Goal: Task Accomplishment & Management: Use online tool/utility

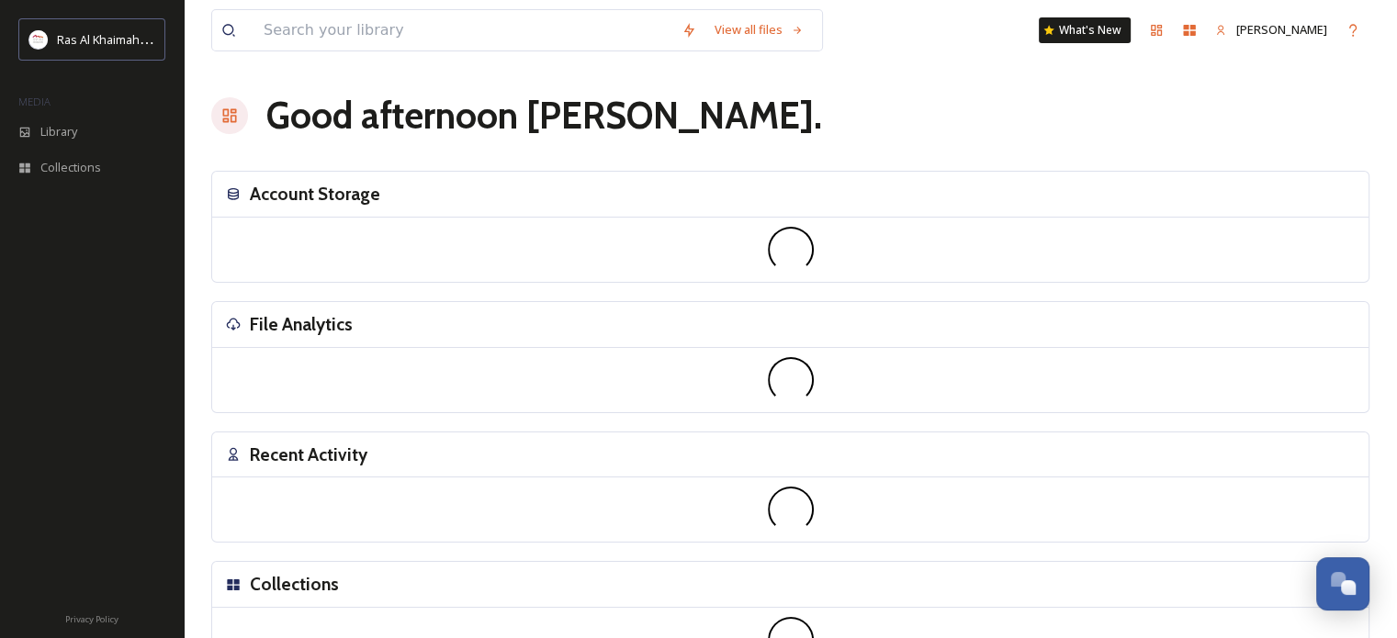
click at [257, 282] on div "View all files What's New [PERSON_NAME] Good afternoon [PERSON_NAME] . Account …" at bounding box center [790, 411] width 1213 height 822
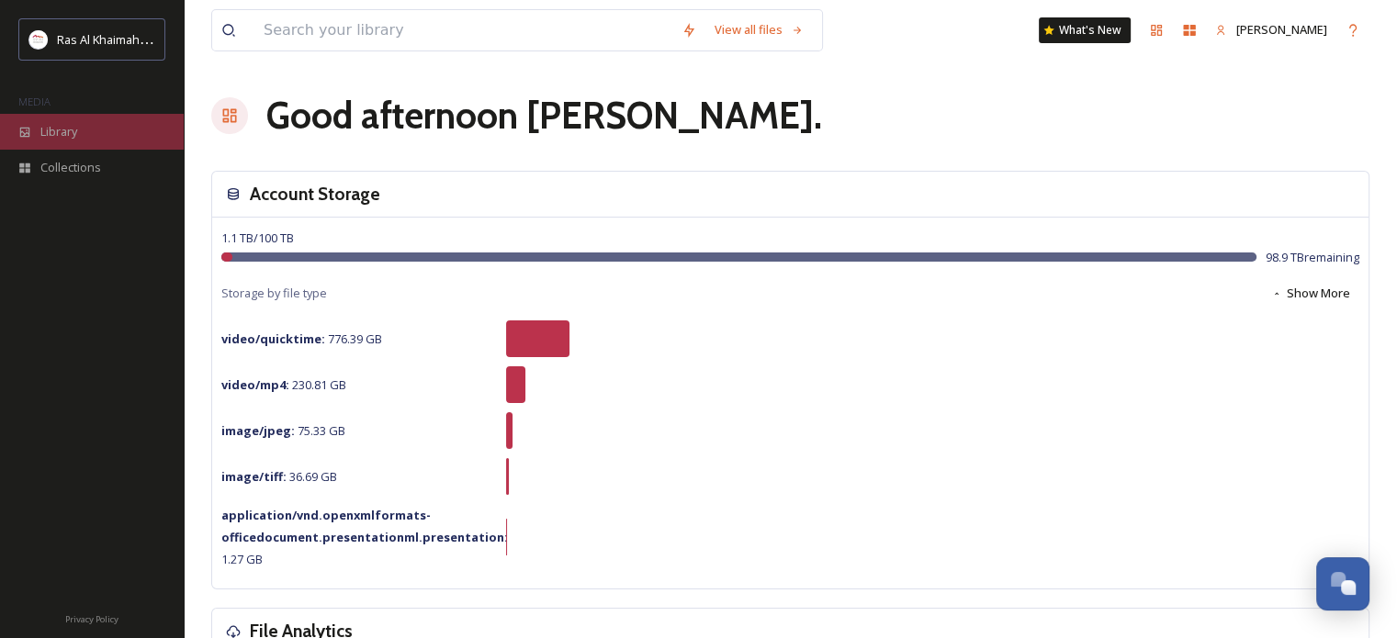
click at [35, 126] on div "Library" at bounding box center [92, 132] width 184 height 36
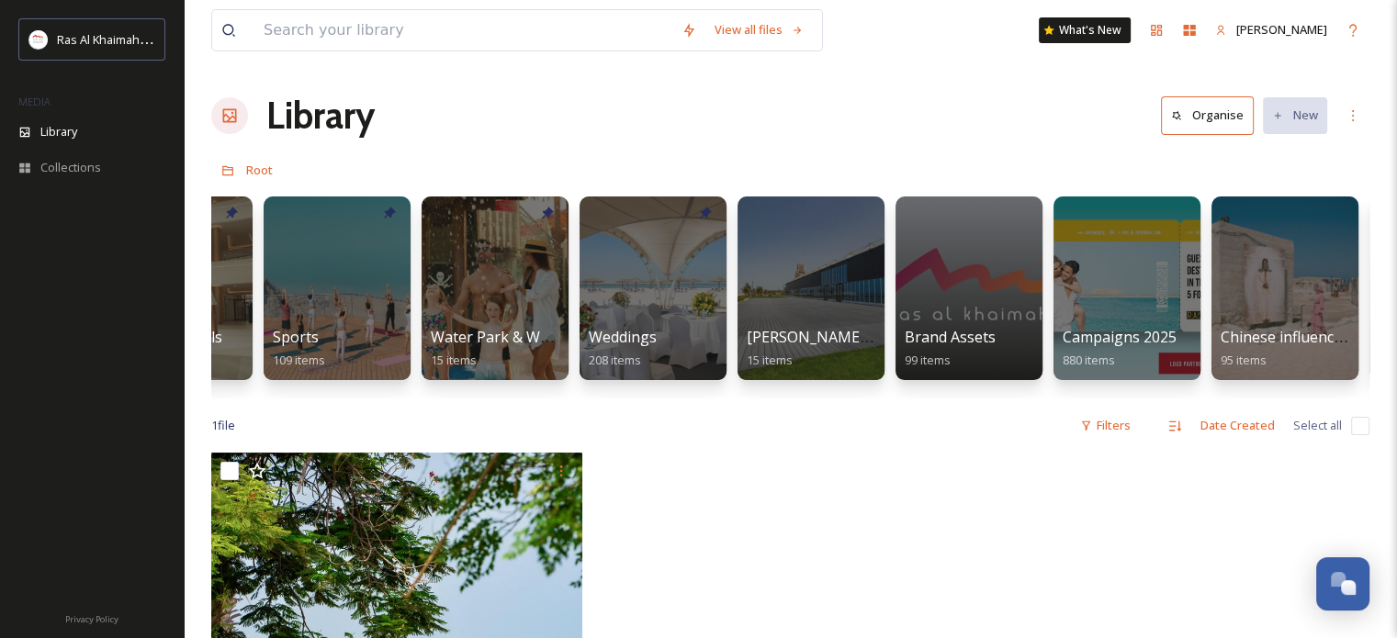
scroll to position [0, 2214]
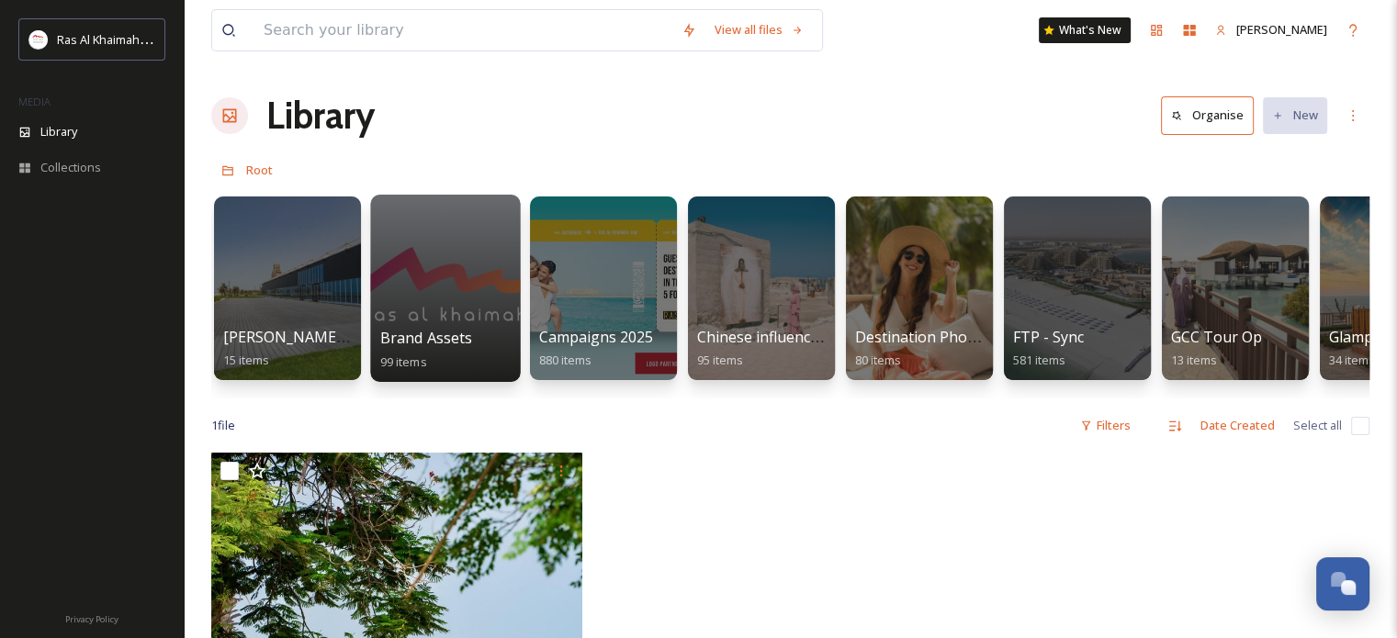
click at [441, 250] on div at bounding box center [445, 288] width 150 height 187
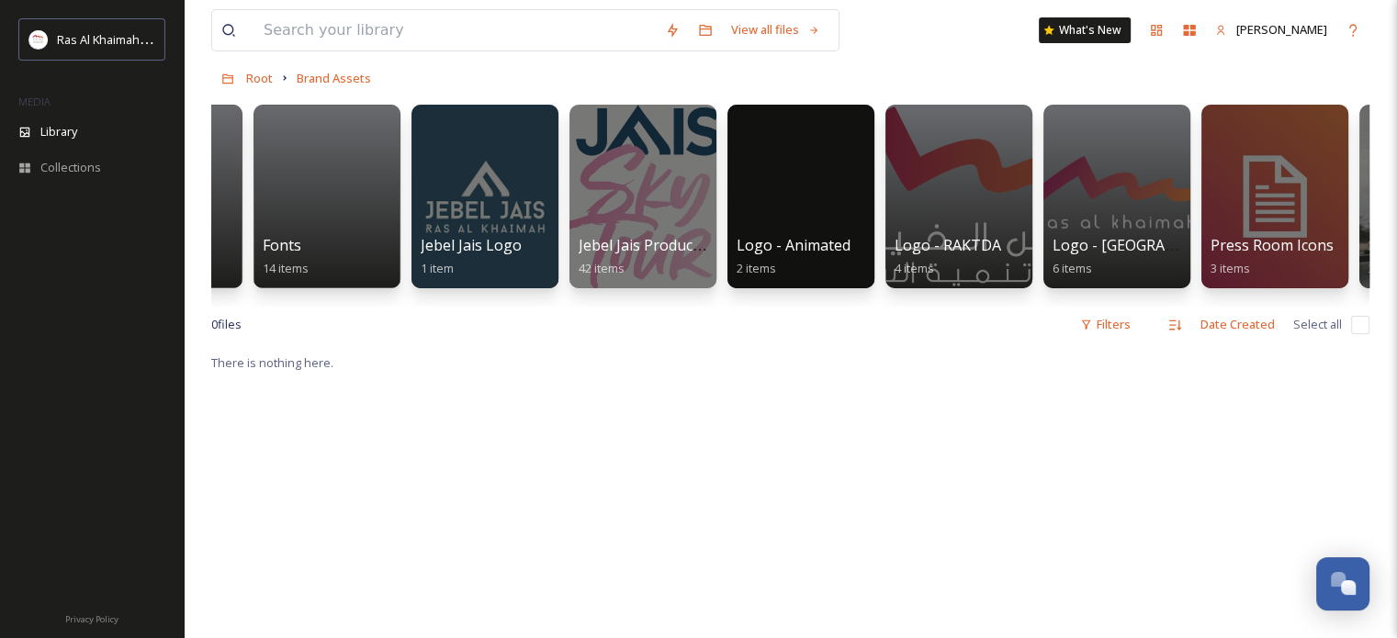
scroll to position [0, 738]
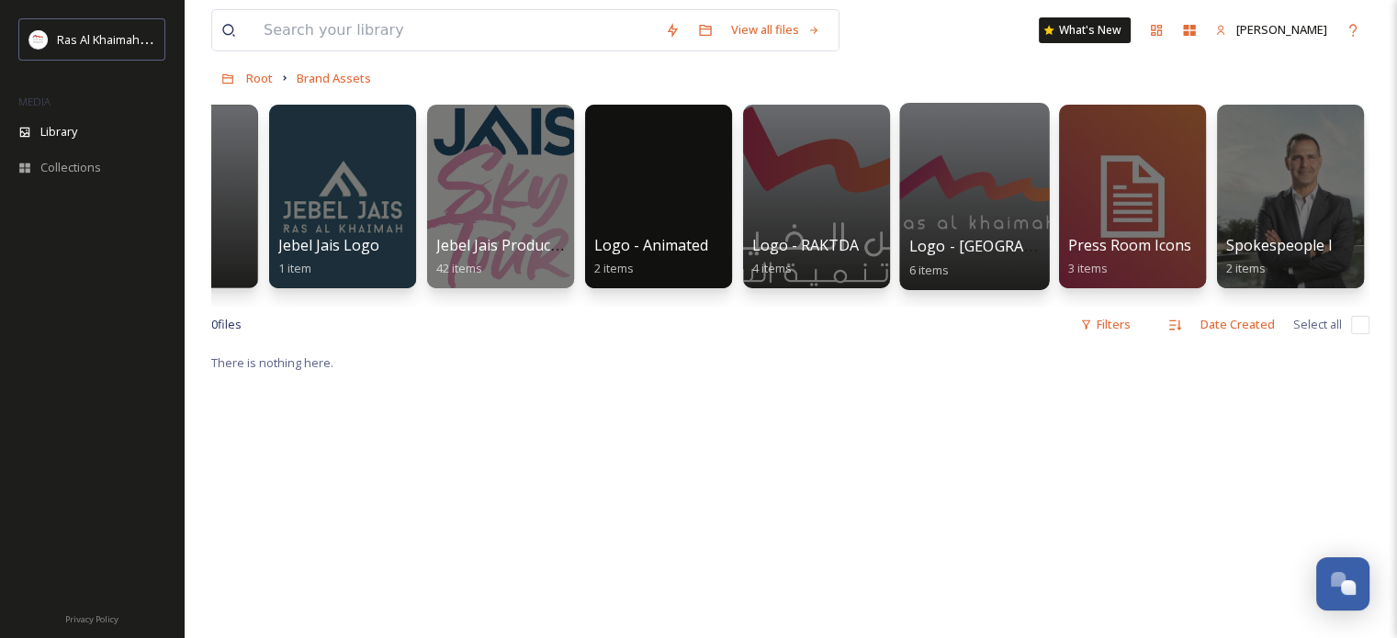
click at [971, 154] on div at bounding box center [974, 196] width 150 height 187
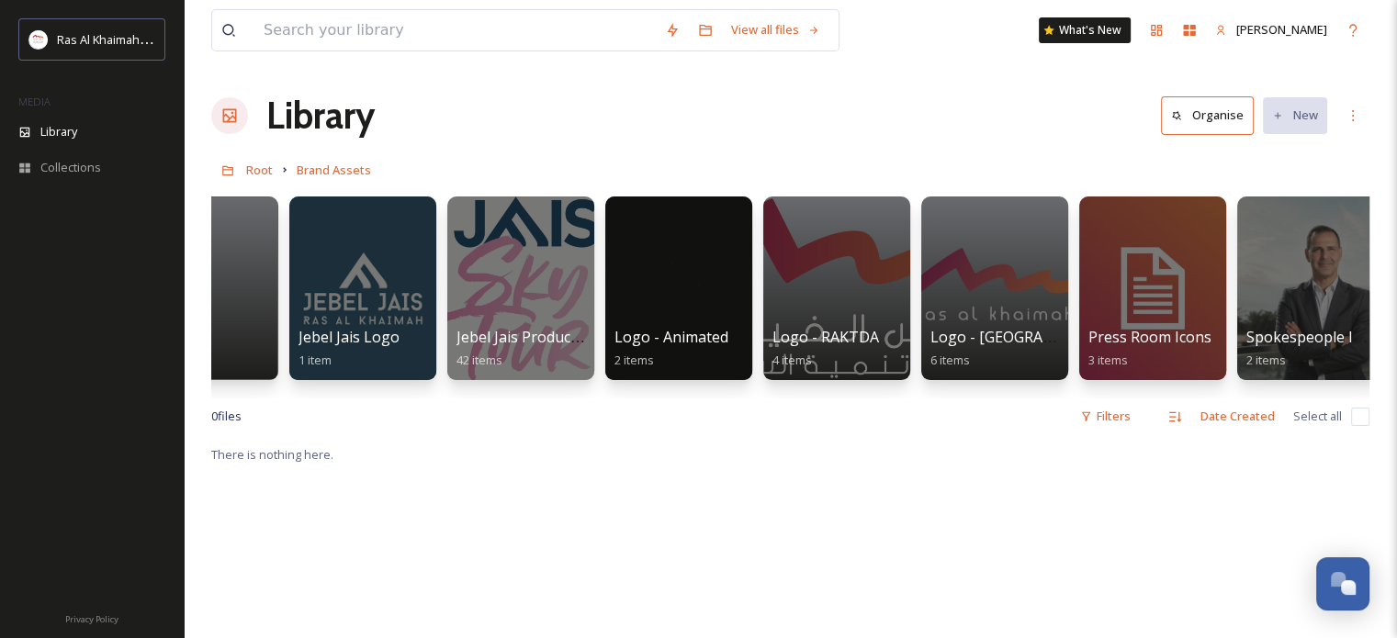
scroll to position [0, 738]
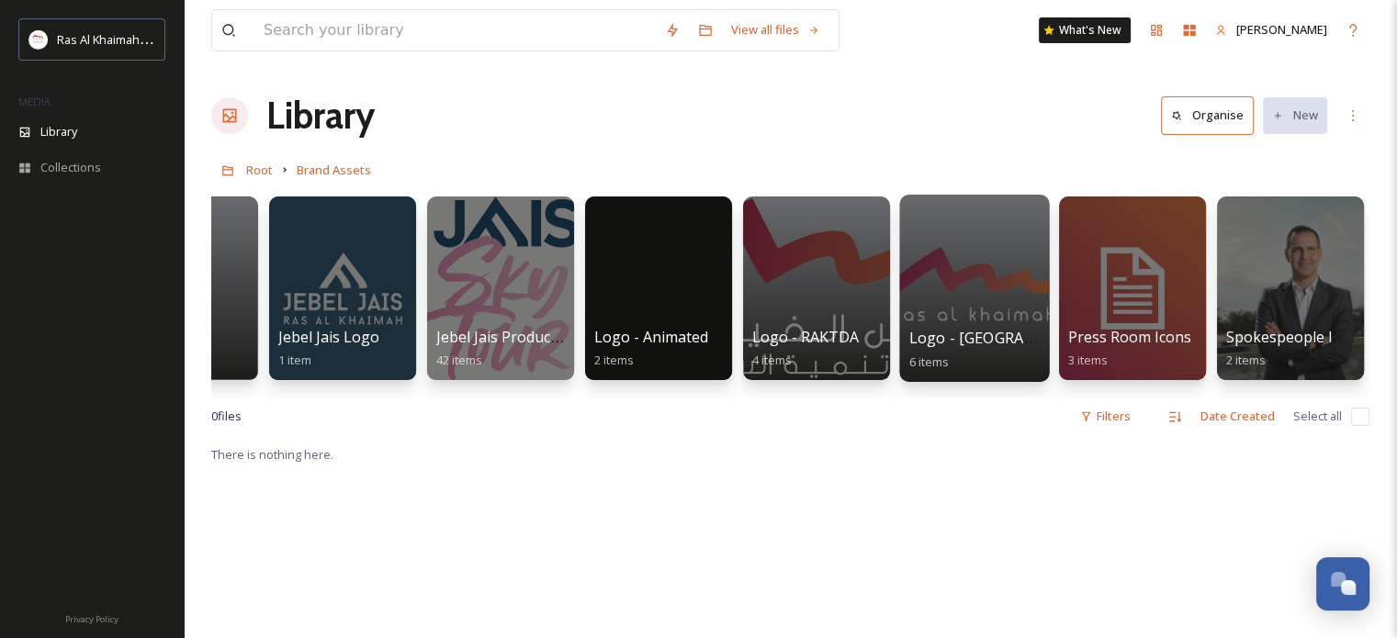
click at [959, 278] on div at bounding box center [974, 288] width 150 height 187
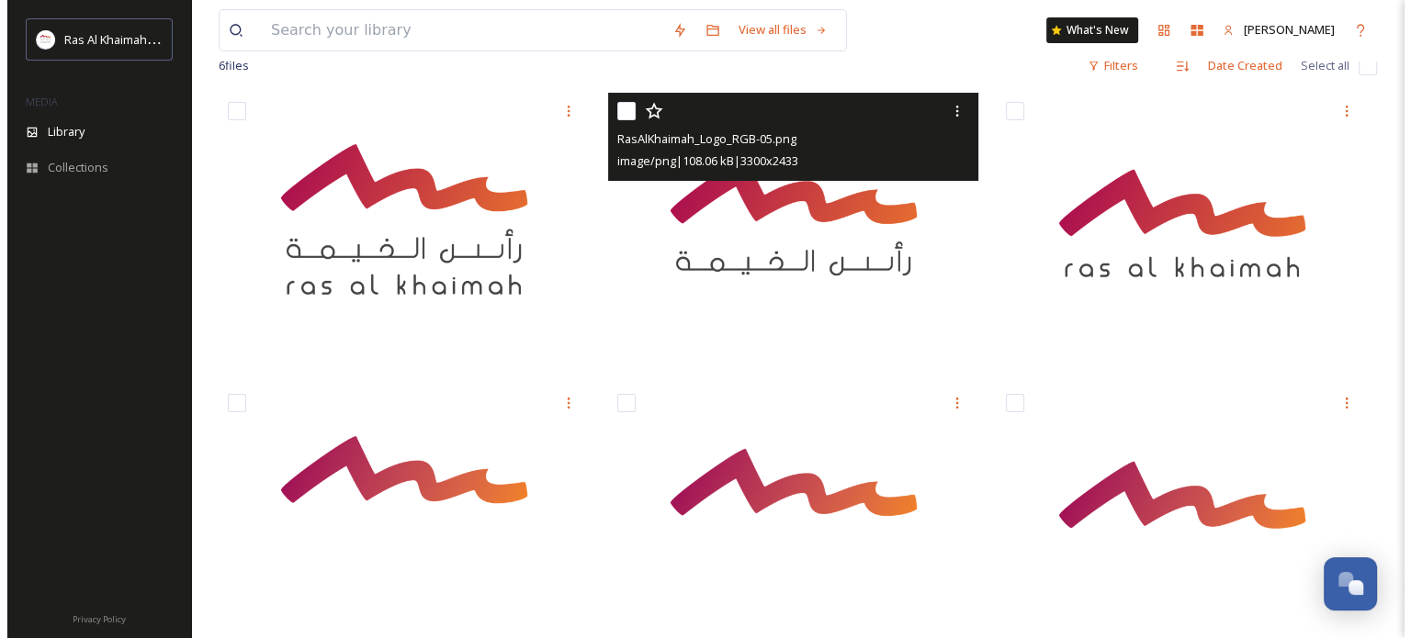
scroll to position [184, 0]
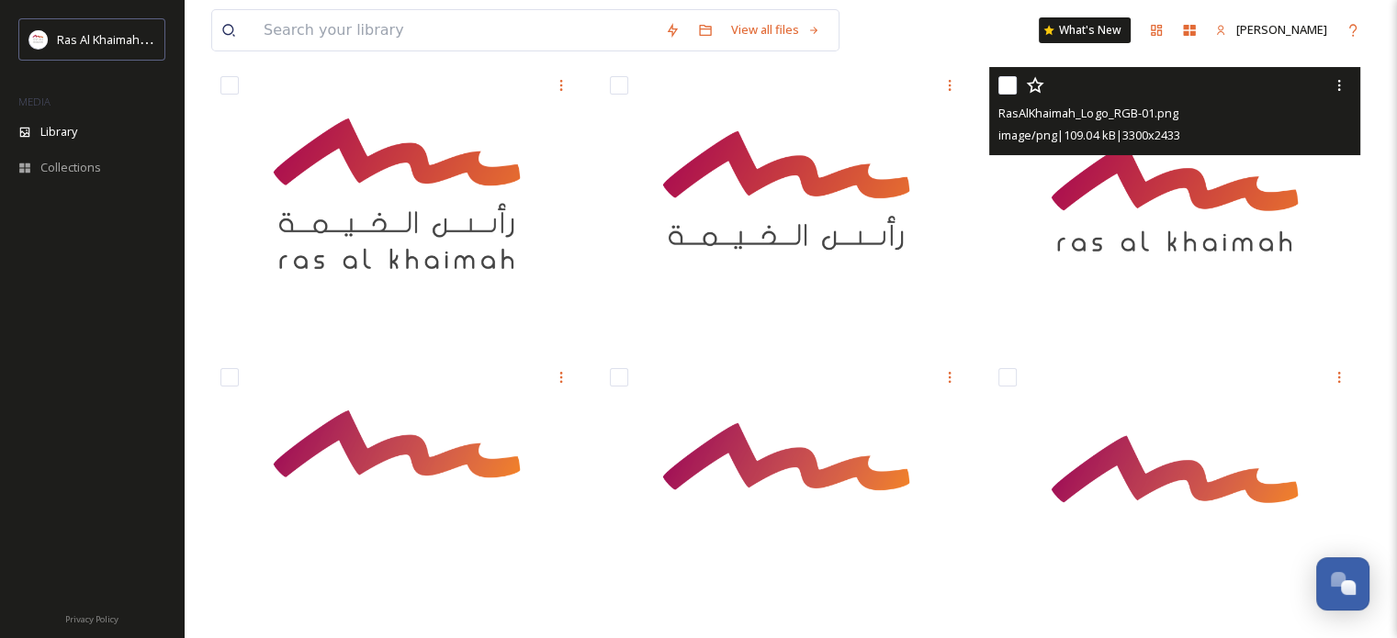
click at [1113, 179] on img at bounding box center [1174, 204] width 371 height 274
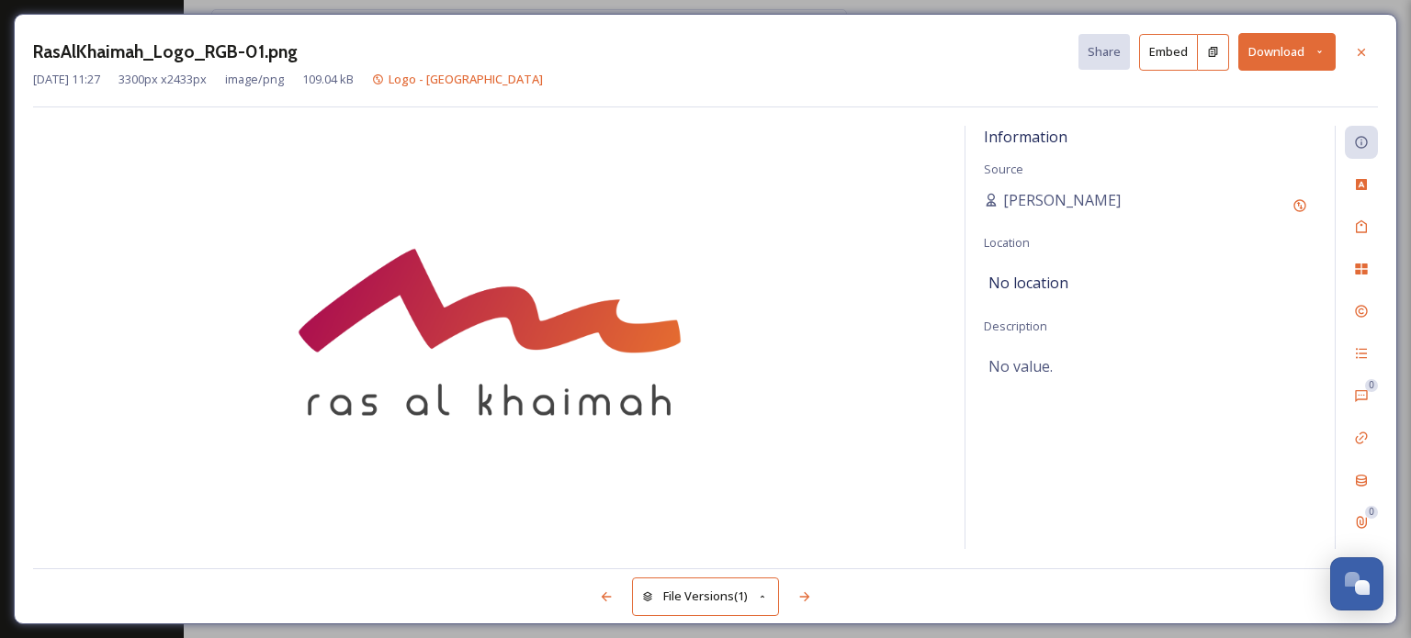
click at [768, 594] on icon at bounding box center [763, 597] width 12 height 12
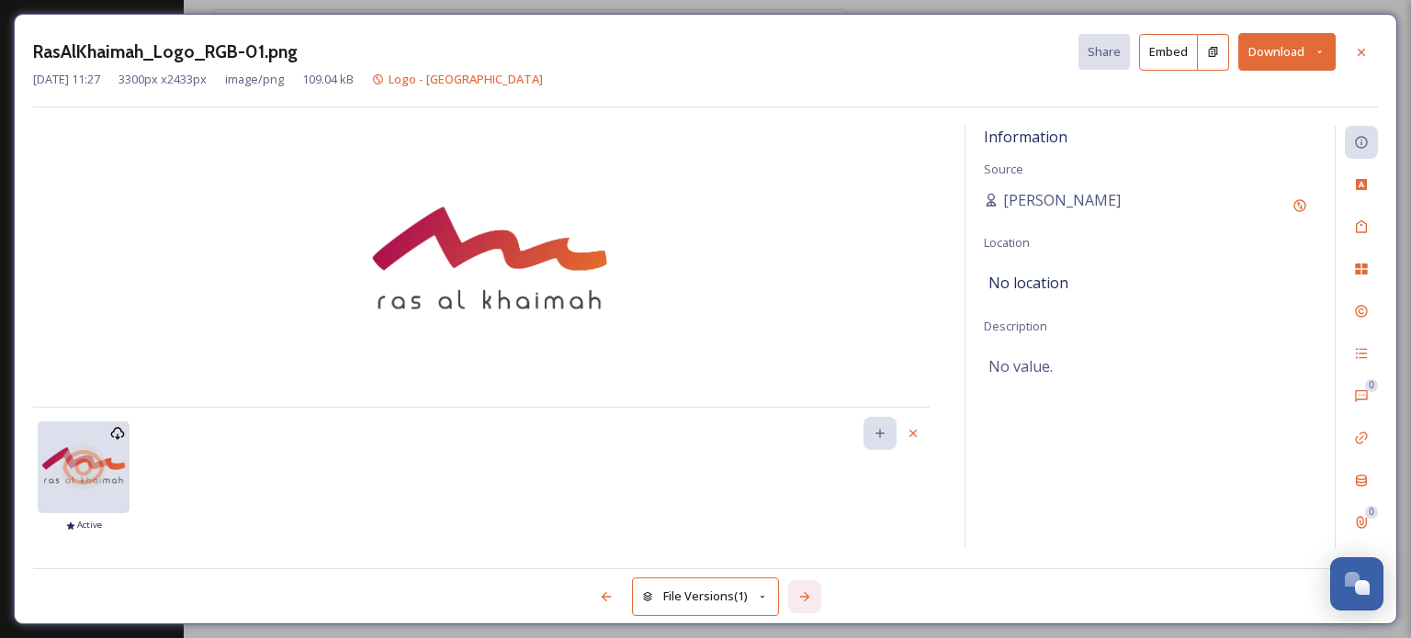
click at [802, 594] on icon at bounding box center [804, 597] width 15 height 15
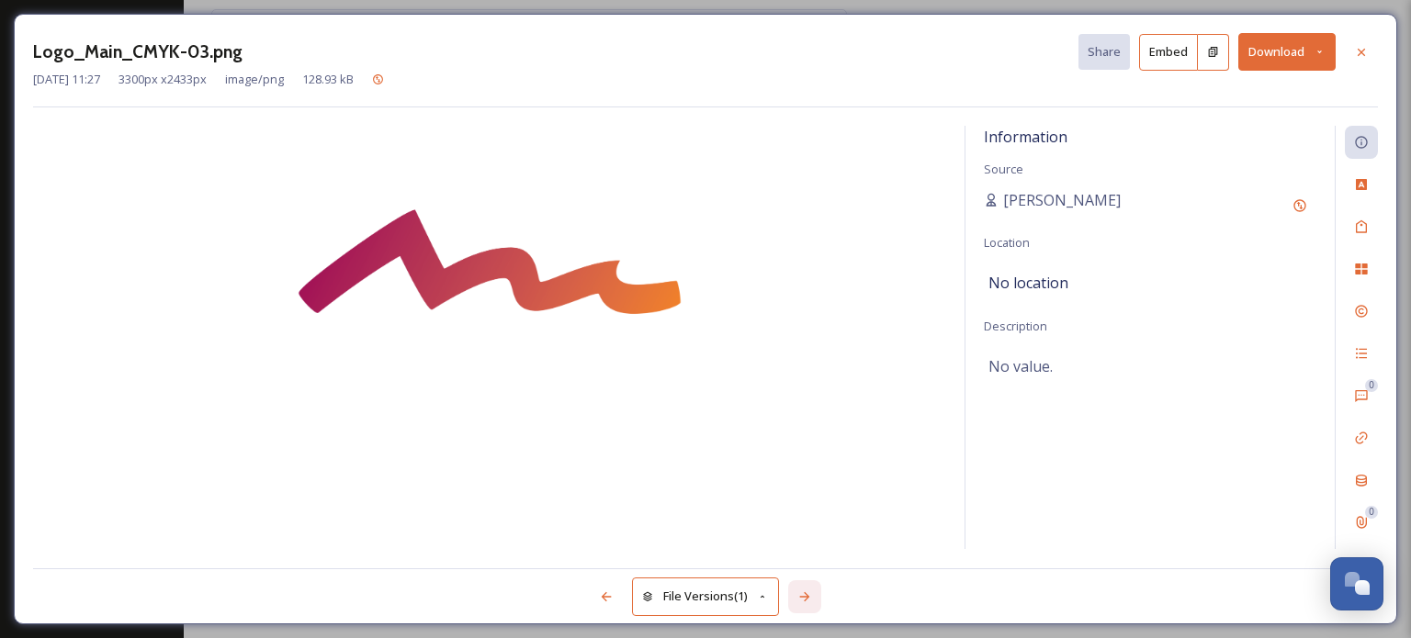
click at [802, 594] on icon at bounding box center [804, 597] width 15 height 15
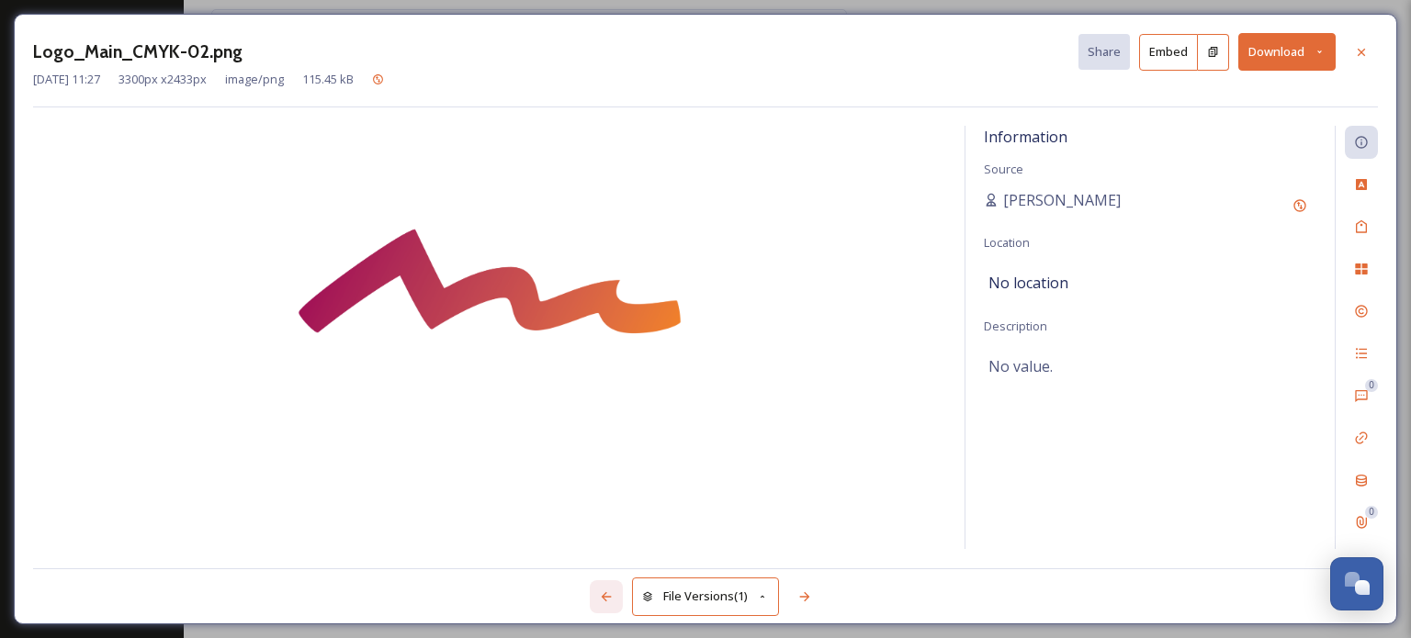
click at [617, 588] on div at bounding box center [606, 596] width 33 height 33
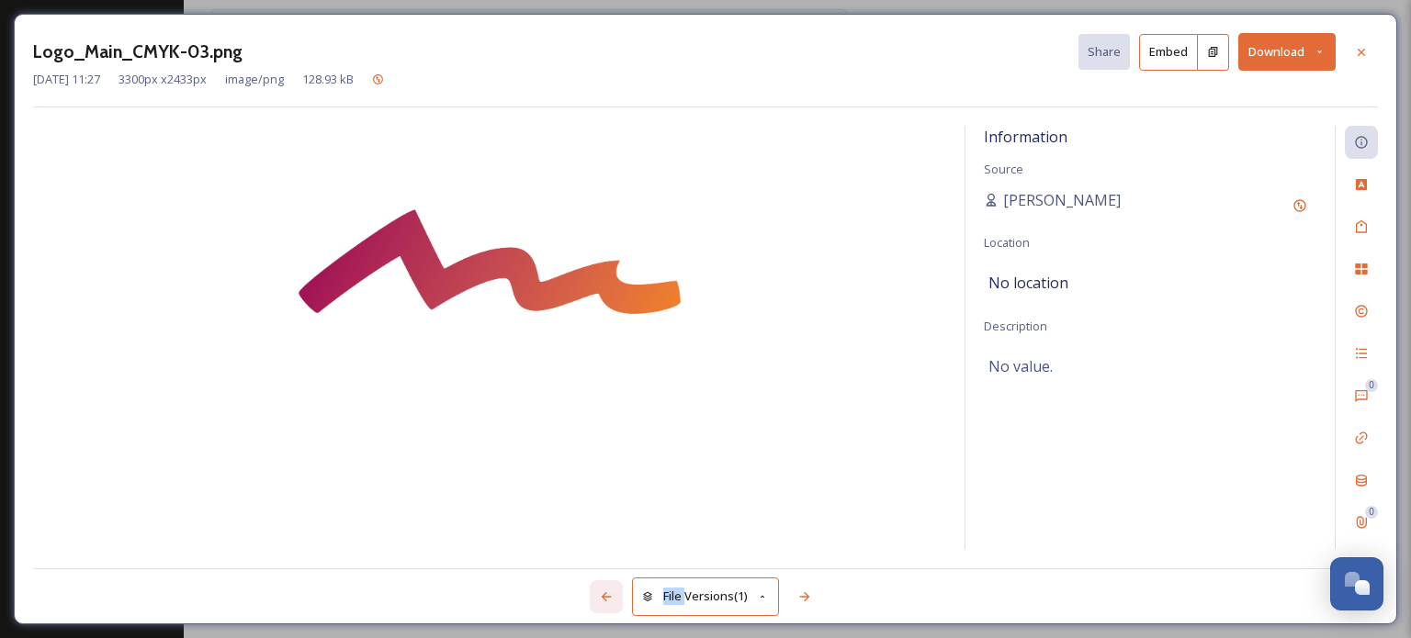
click at [617, 588] on div at bounding box center [606, 596] width 33 height 33
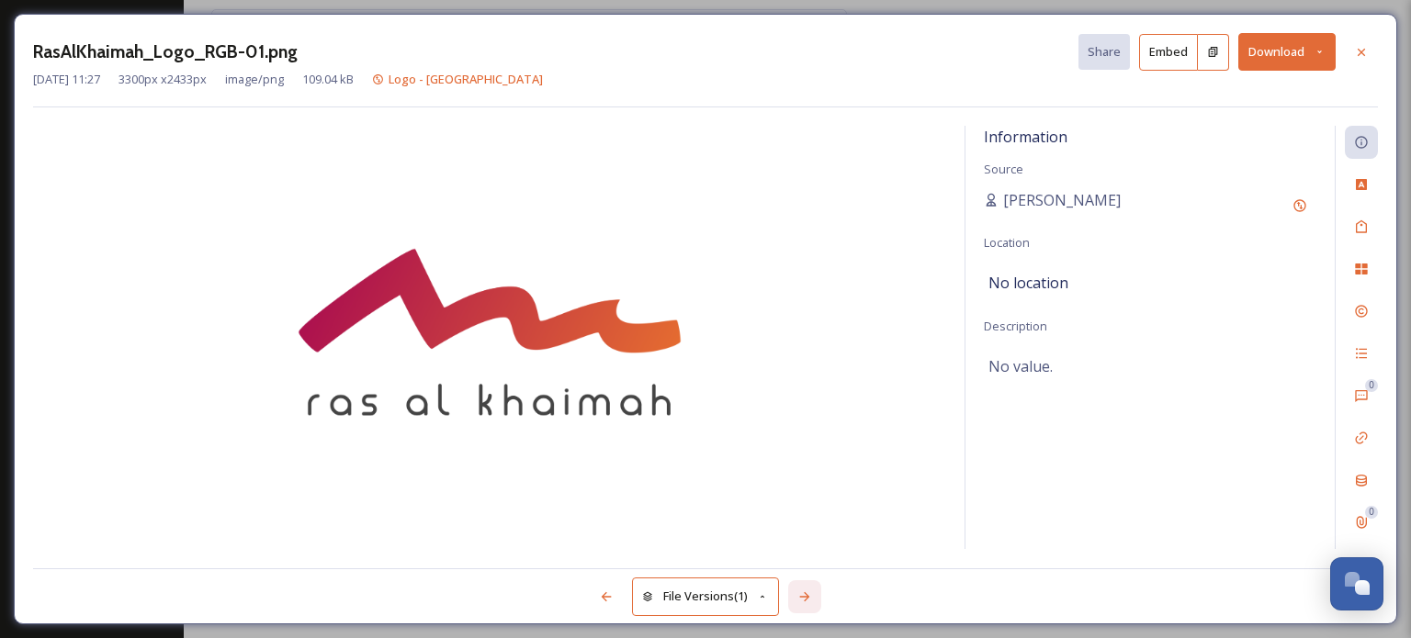
click at [805, 596] on icon at bounding box center [804, 597] width 15 height 15
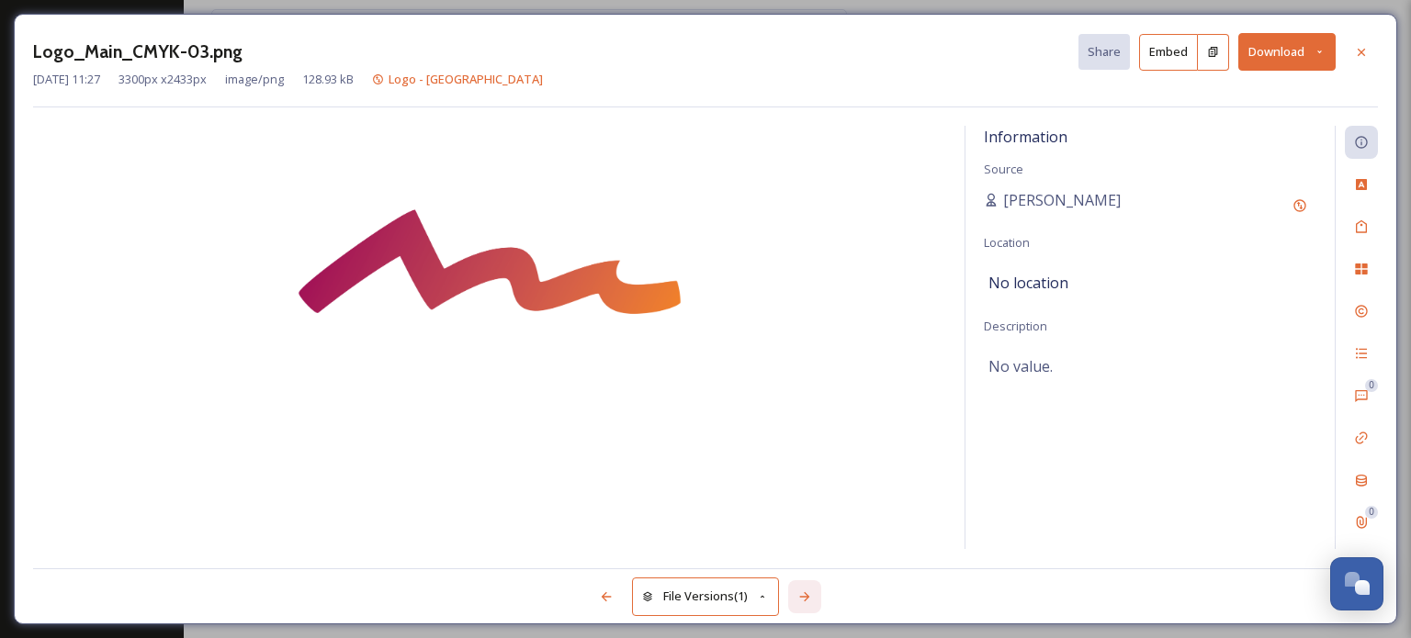
click at [805, 596] on icon at bounding box center [804, 597] width 15 height 15
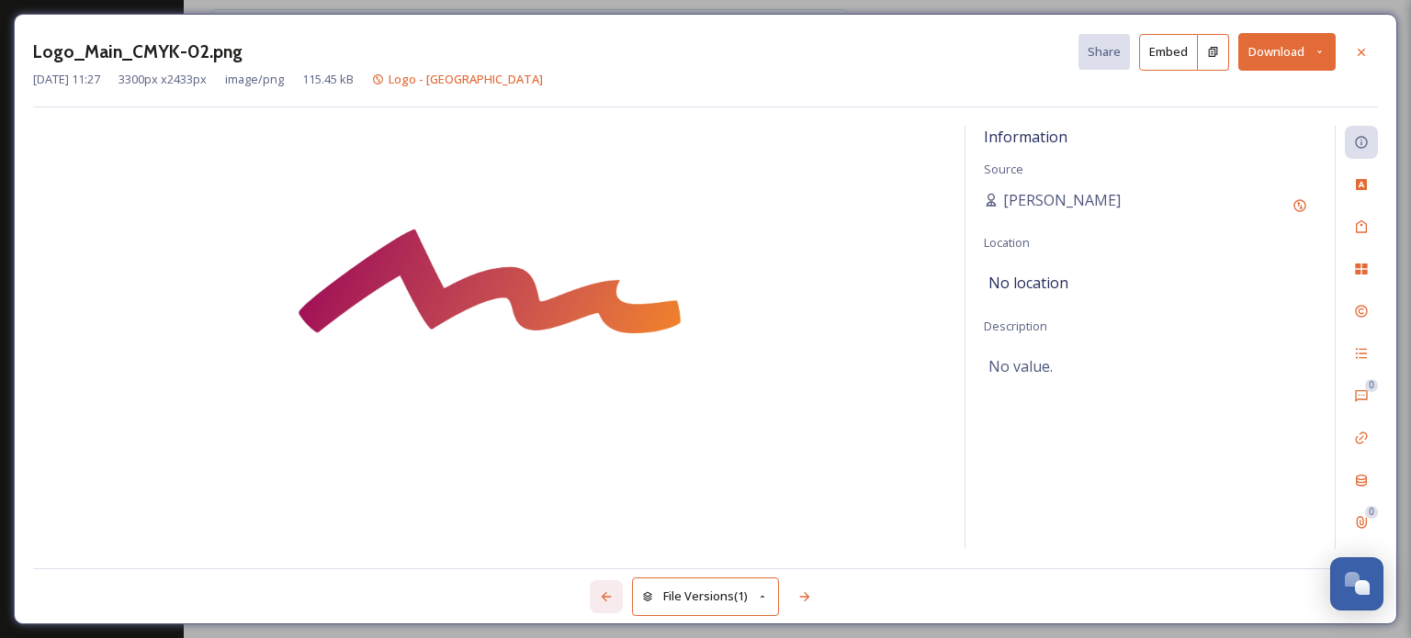
click at [618, 588] on div at bounding box center [606, 596] width 33 height 33
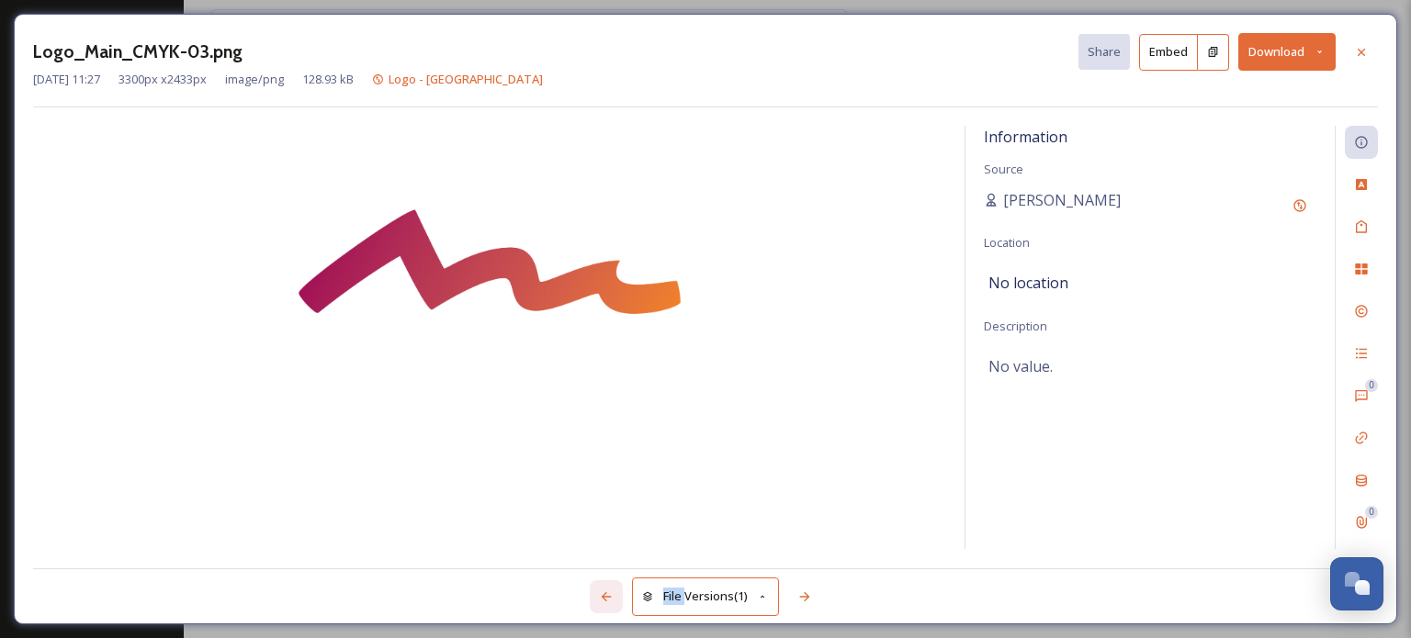
click at [618, 588] on div at bounding box center [606, 596] width 33 height 33
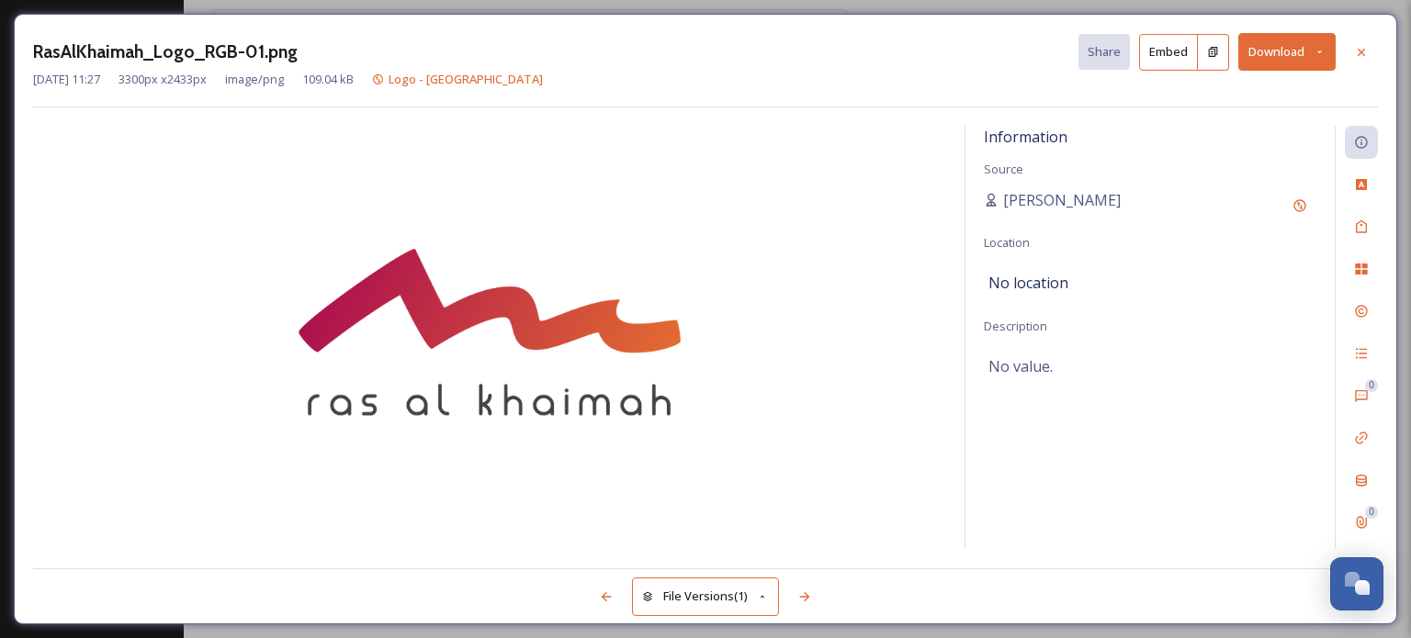
click at [1010, 171] on span "Source" at bounding box center [1003, 169] width 39 height 17
click at [1028, 207] on span "[PERSON_NAME]" at bounding box center [1062, 200] width 118 height 22
click at [1029, 283] on span "No location" at bounding box center [1028, 283] width 80 height 22
click at [1171, 54] on button "Embed" at bounding box center [1168, 52] width 59 height 37
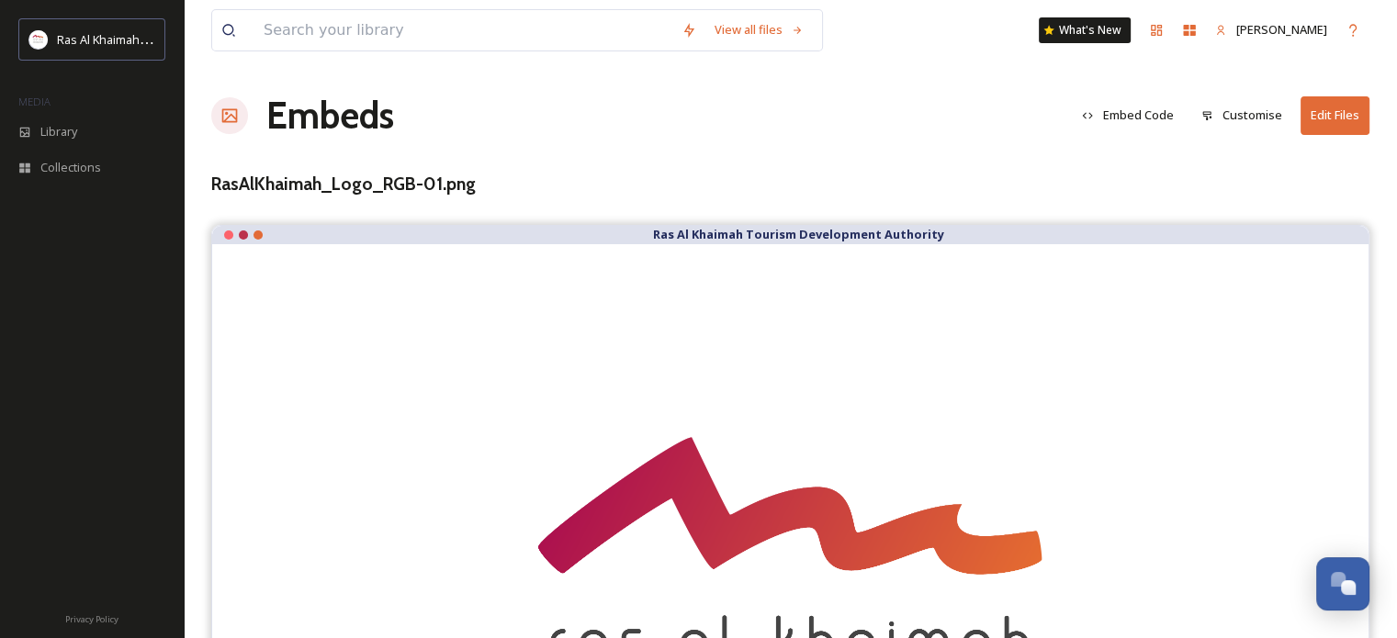
click at [1243, 119] on button "Customise" at bounding box center [1241, 115] width 99 height 36
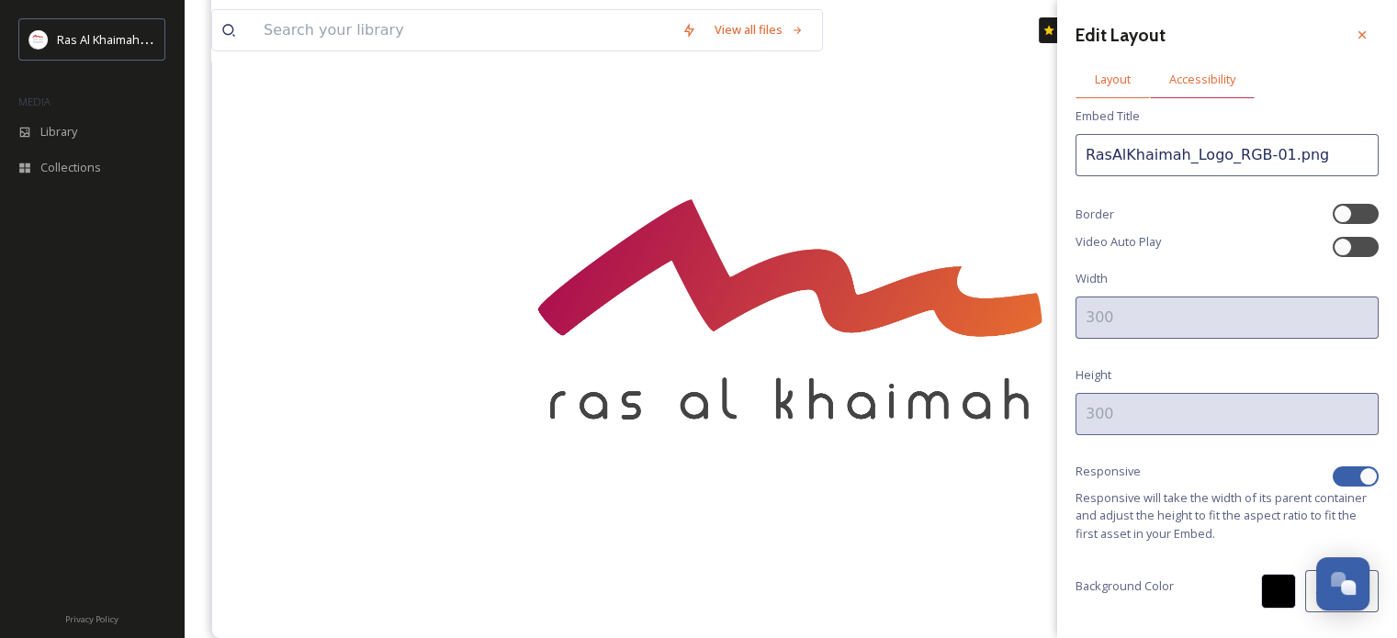
click at [1227, 85] on span "Accessibility" at bounding box center [1202, 79] width 66 height 17
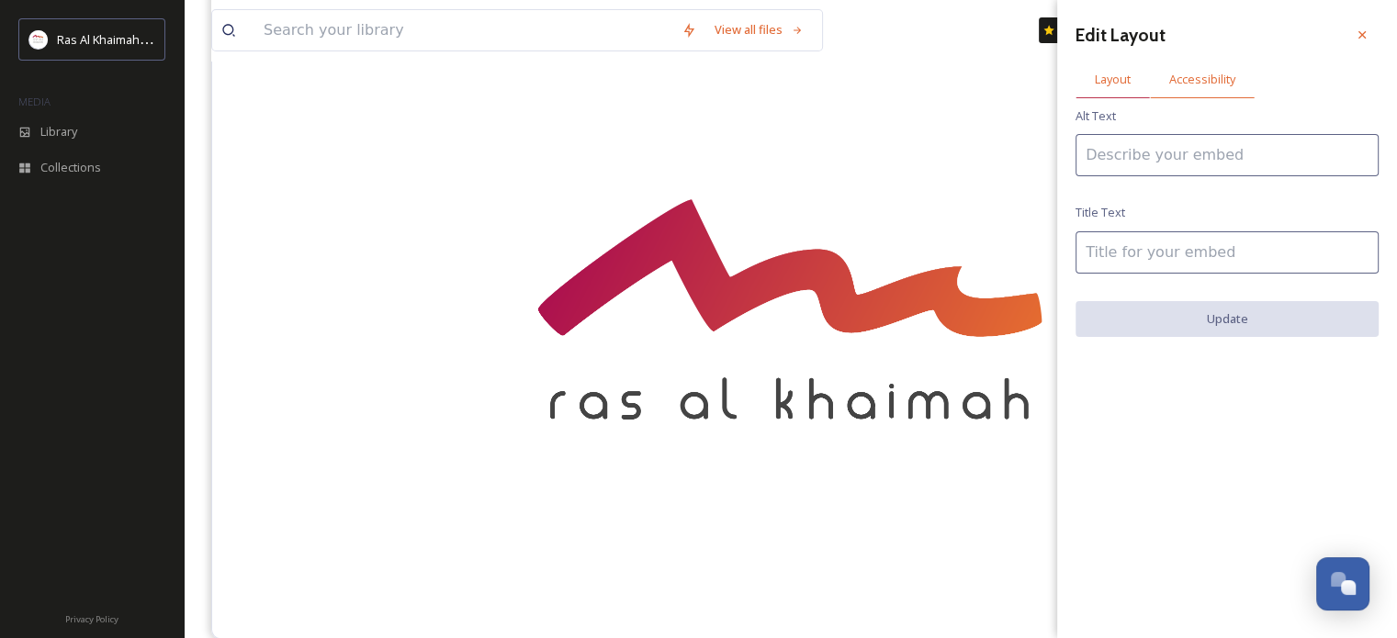
click at [1106, 77] on span "Layout" at bounding box center [1113, 79] width 36 height 17
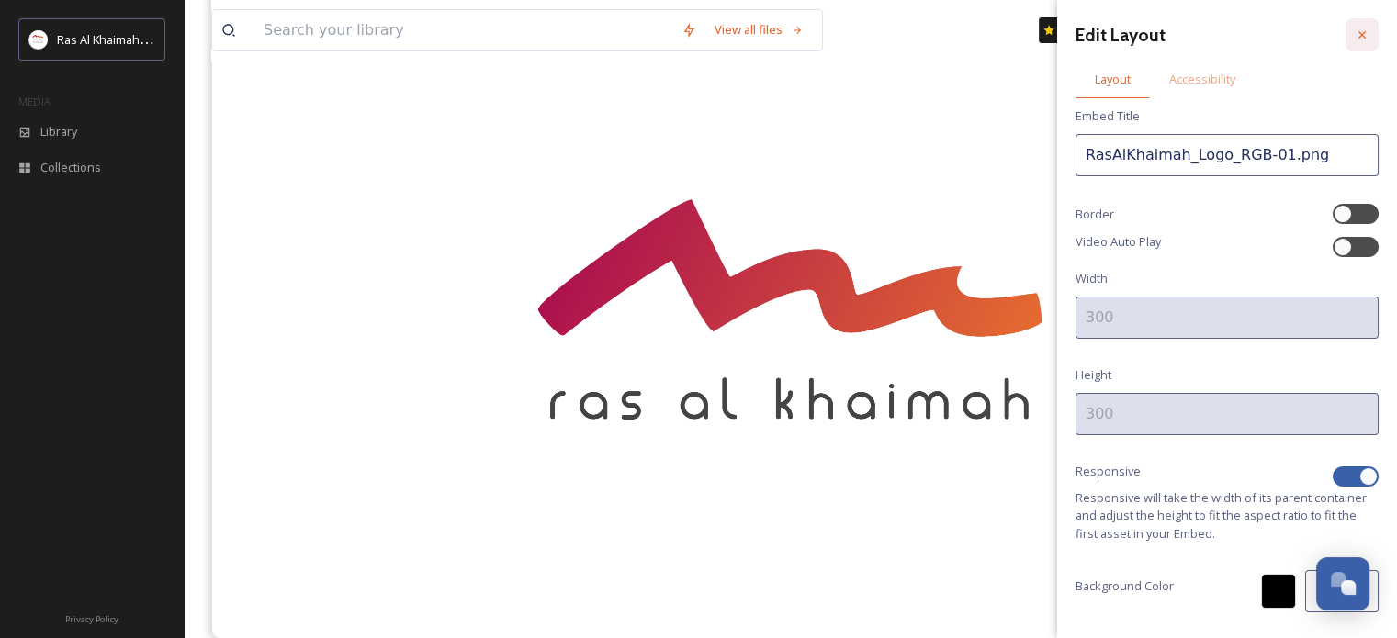
click at [1348, 42] on div at bounding box center [1362, 34] width 33 height 33
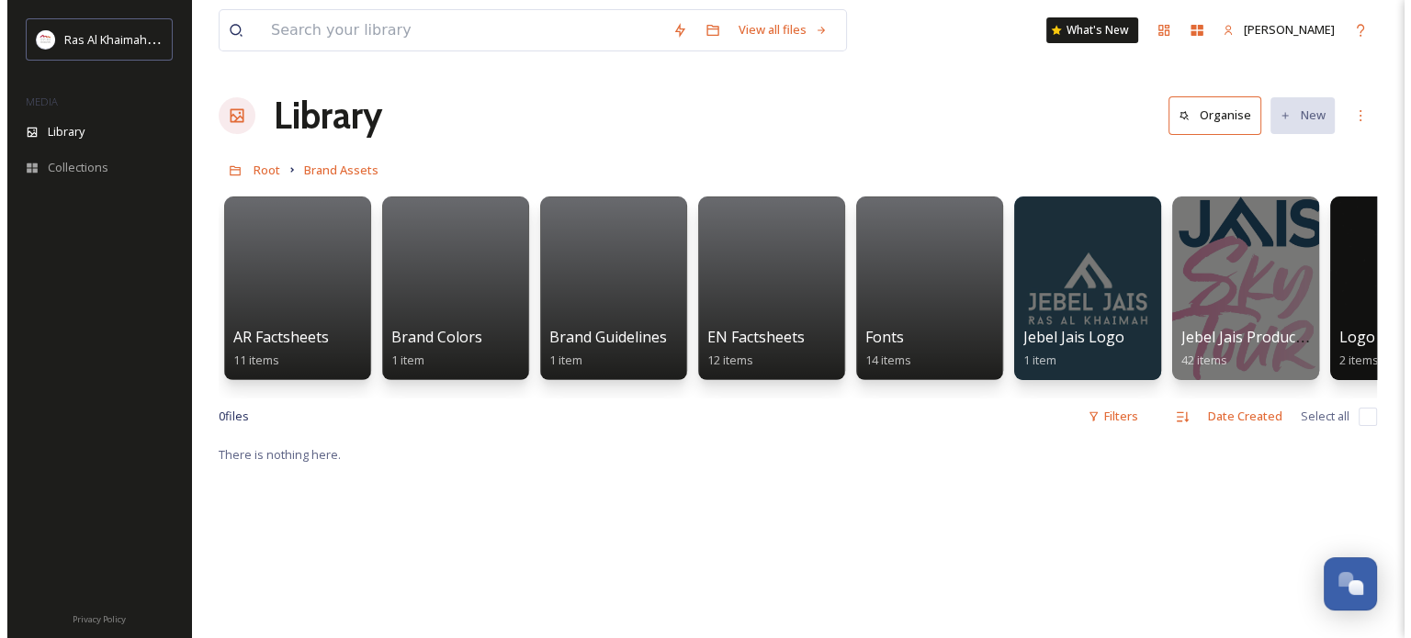
scroll to position [0, 738]
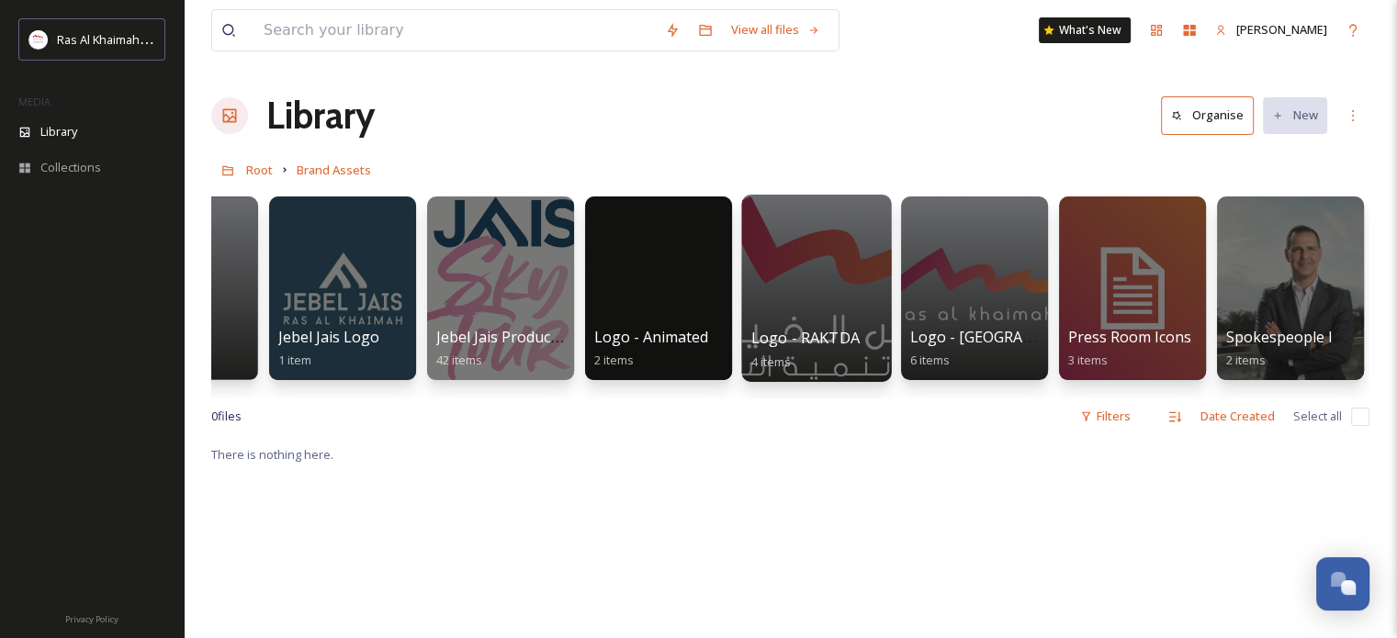
click at [819, 251] on div at bounding box center [816, 288] width 150 height 187
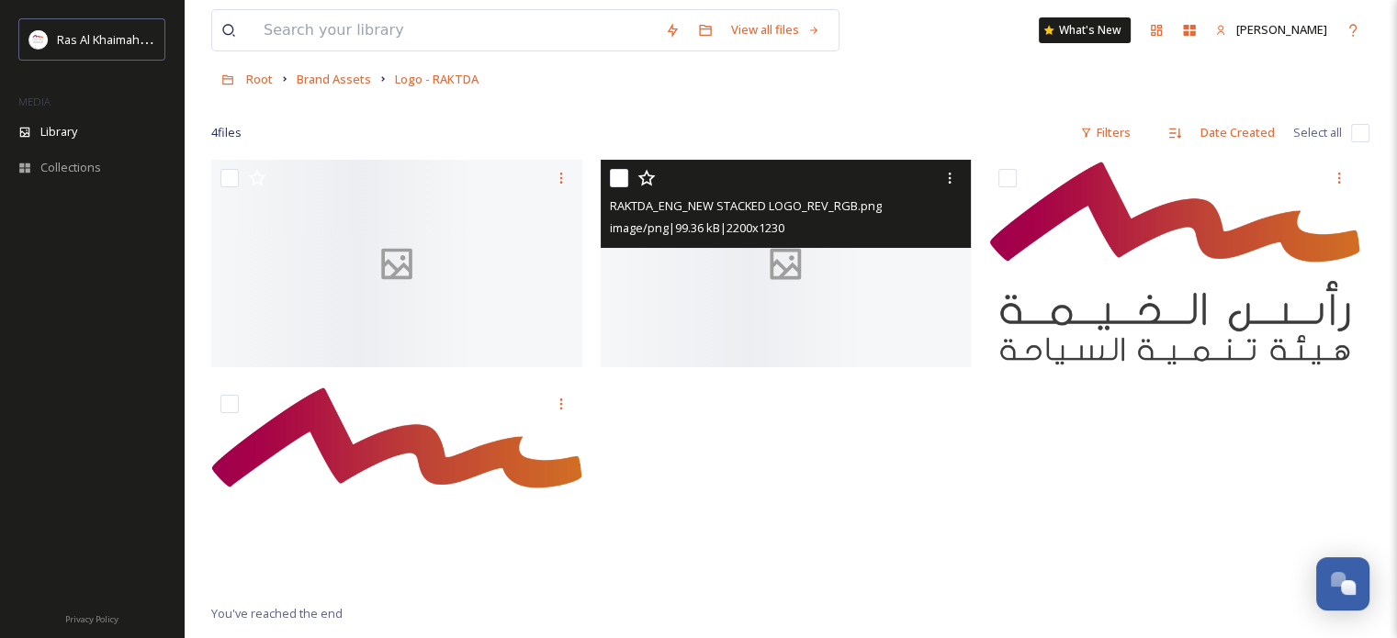
scroll to position [92, 0]
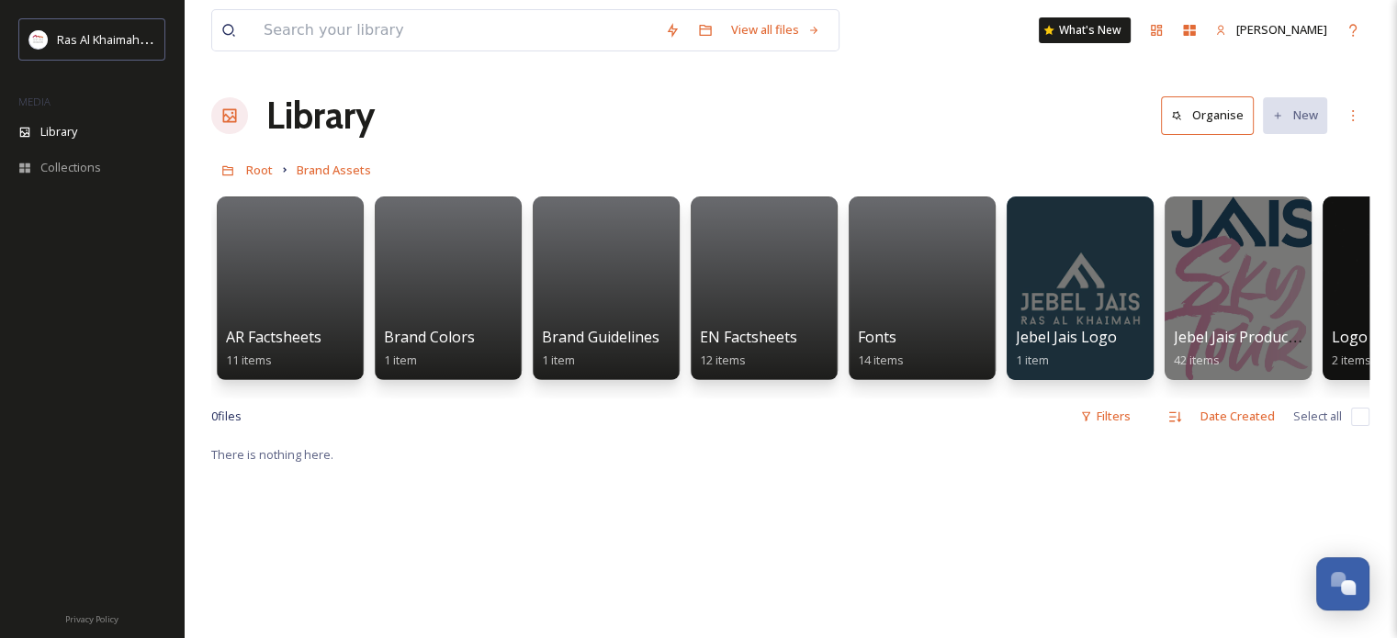
scroll to position [0, 610]
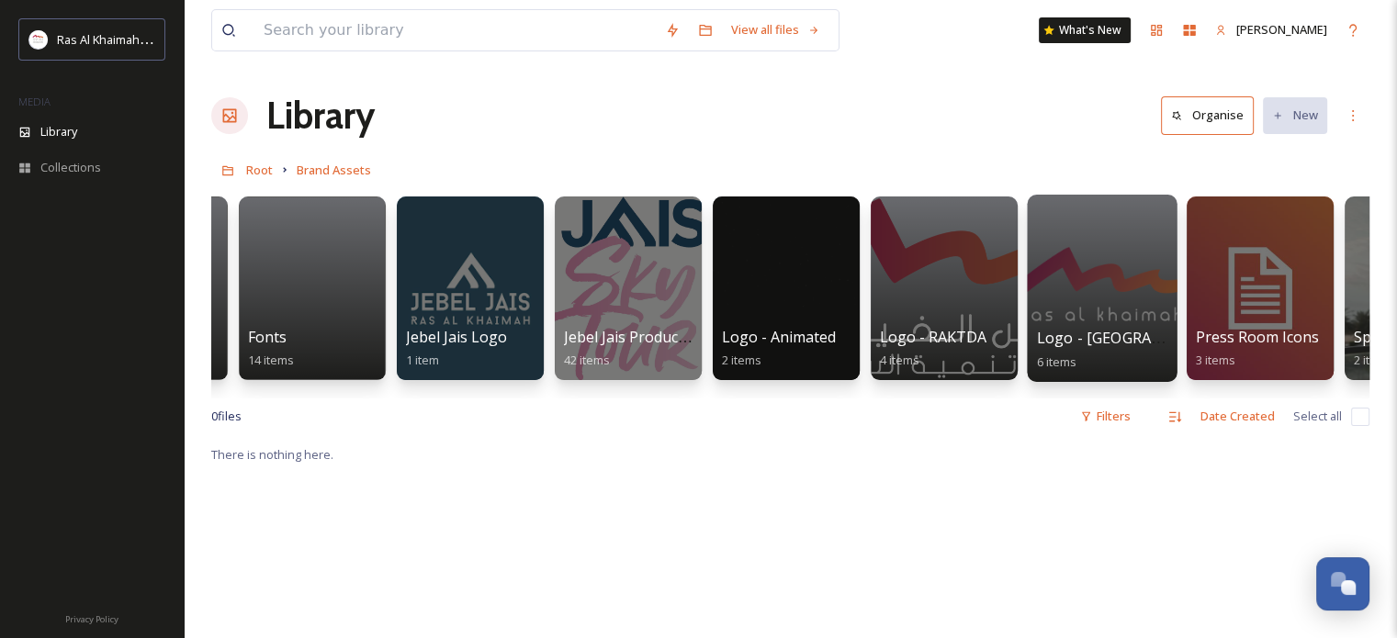
click at [1082, 277] on div at bounding box center [1102, 288] width 150 height 187
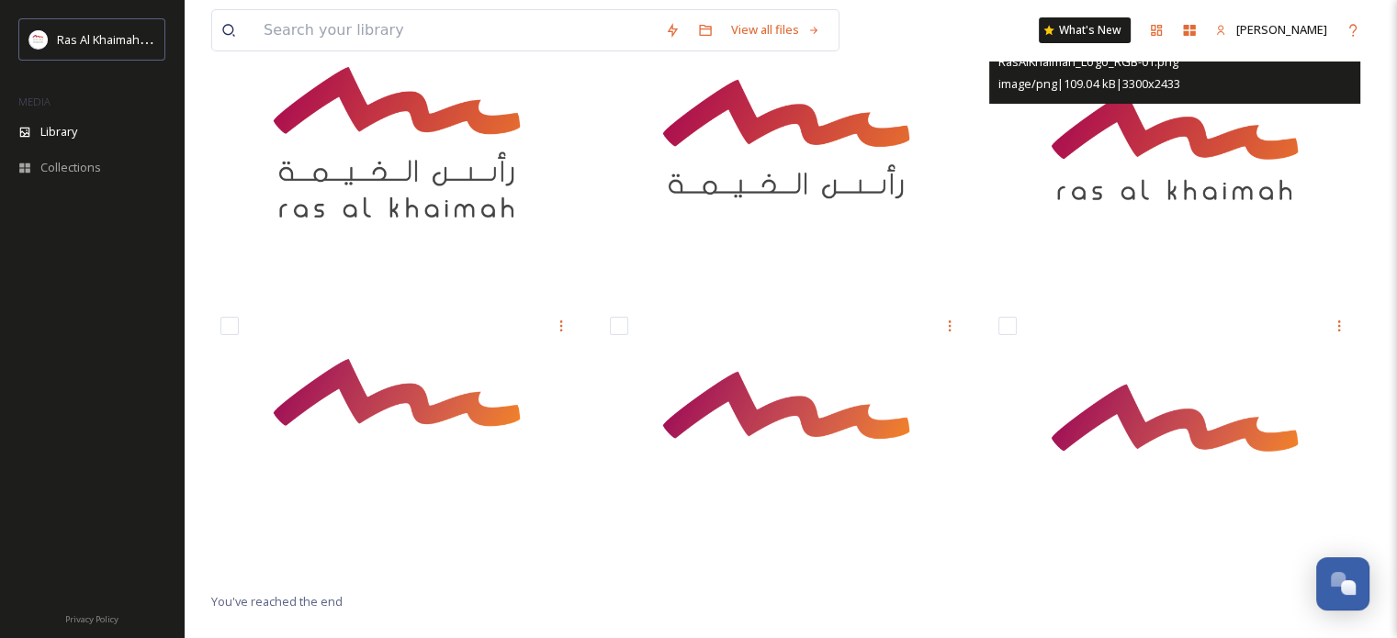
scroll to position [250, 0]
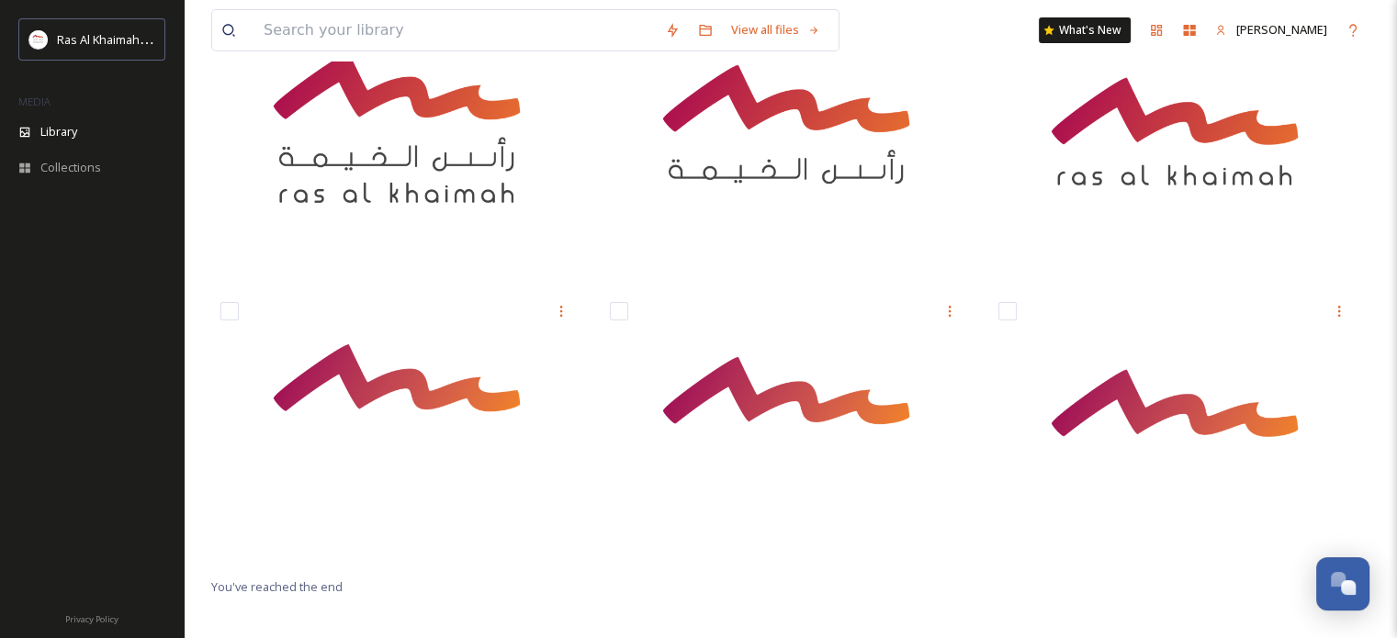
click at [328, 587] on span "You've reached the end" at bounding box center [276, 587] width 131 height 17
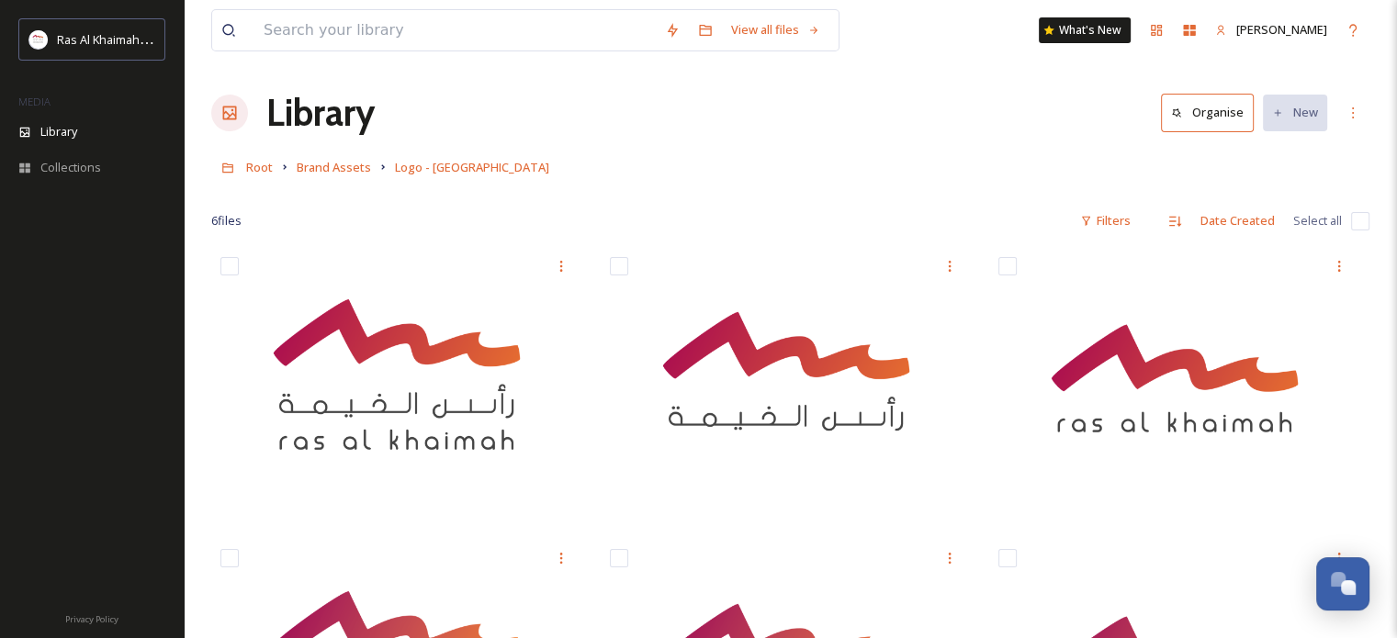
scroll to position [0, 0]
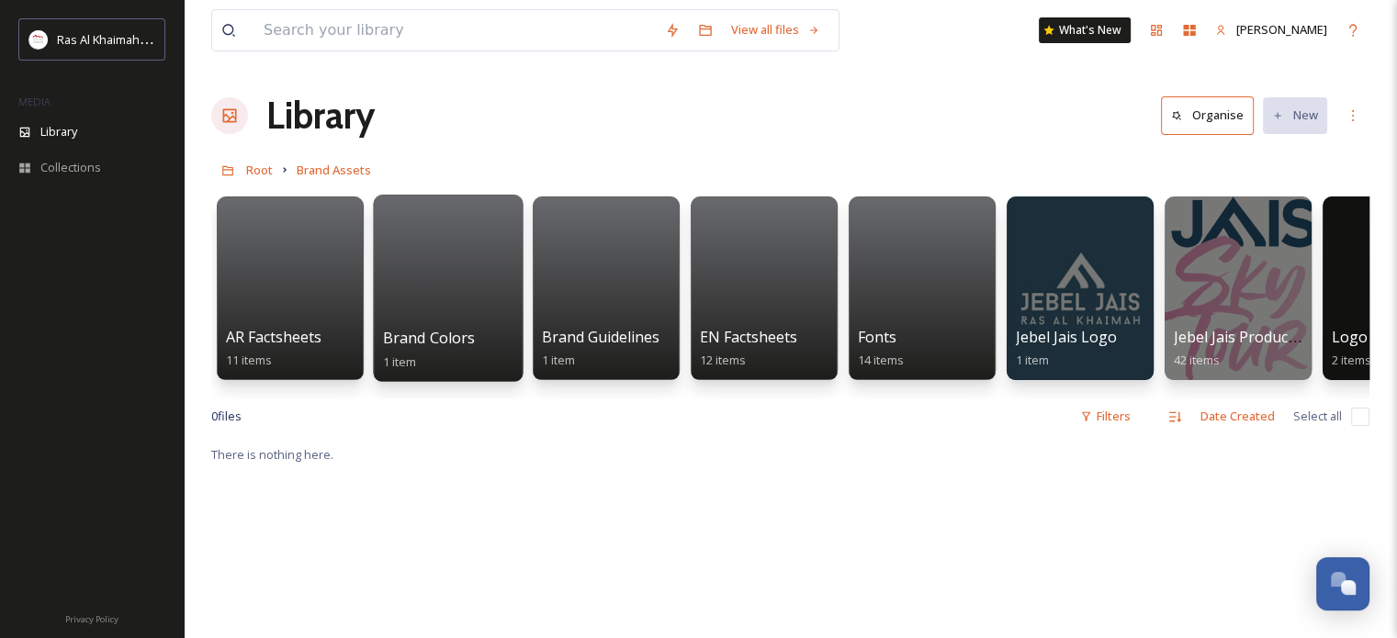
click at [448, 265] on div at bounding box center [448, 288] width 150 height 187
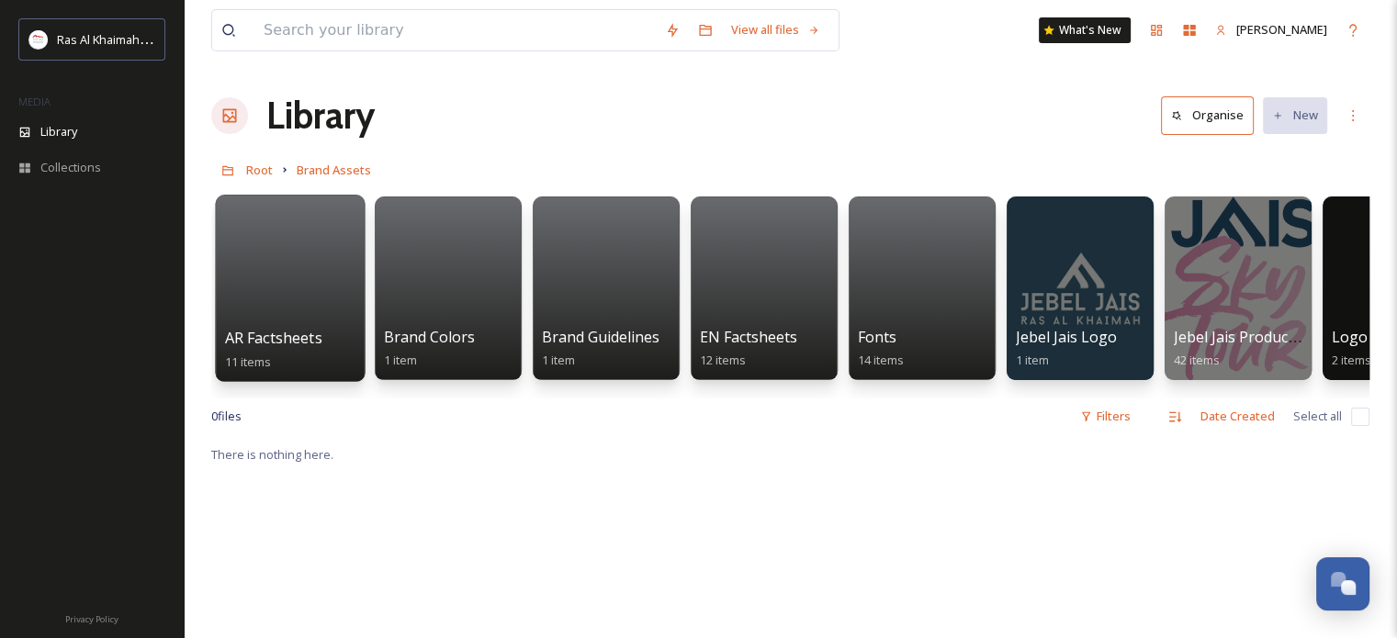
click at [283, 270] on div at bounding box center [290, 288] width 150 height 187
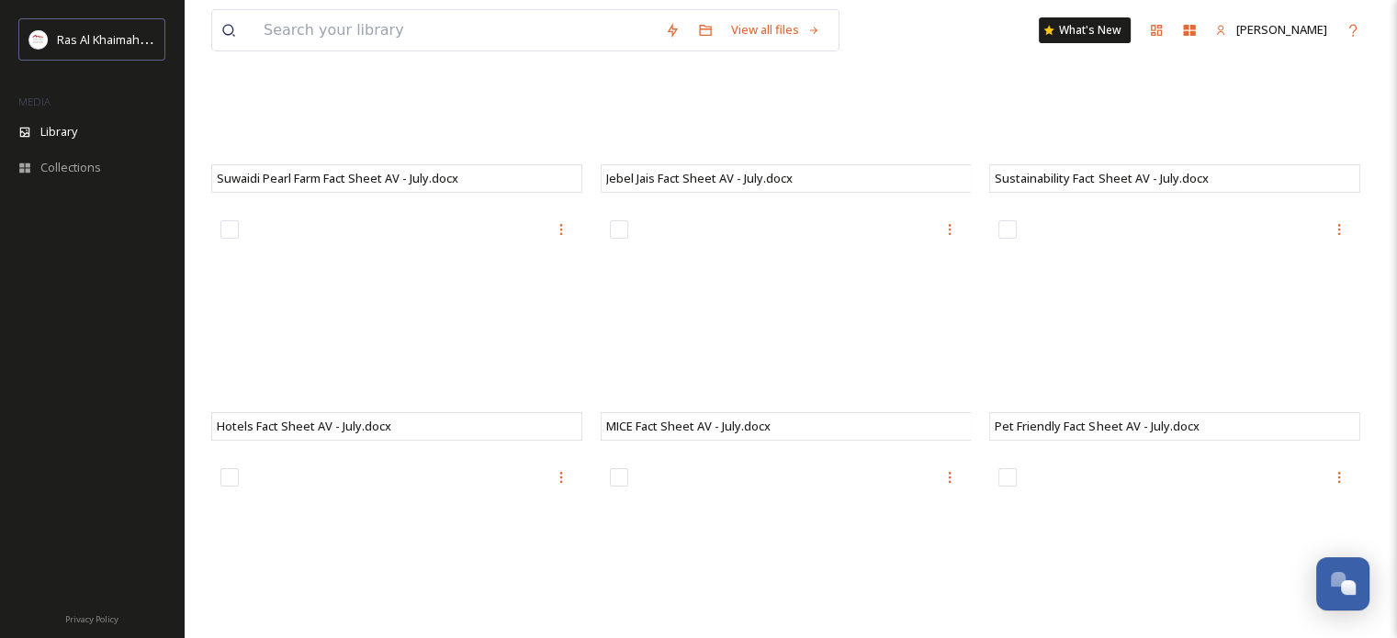
scroll to position [367, 0]
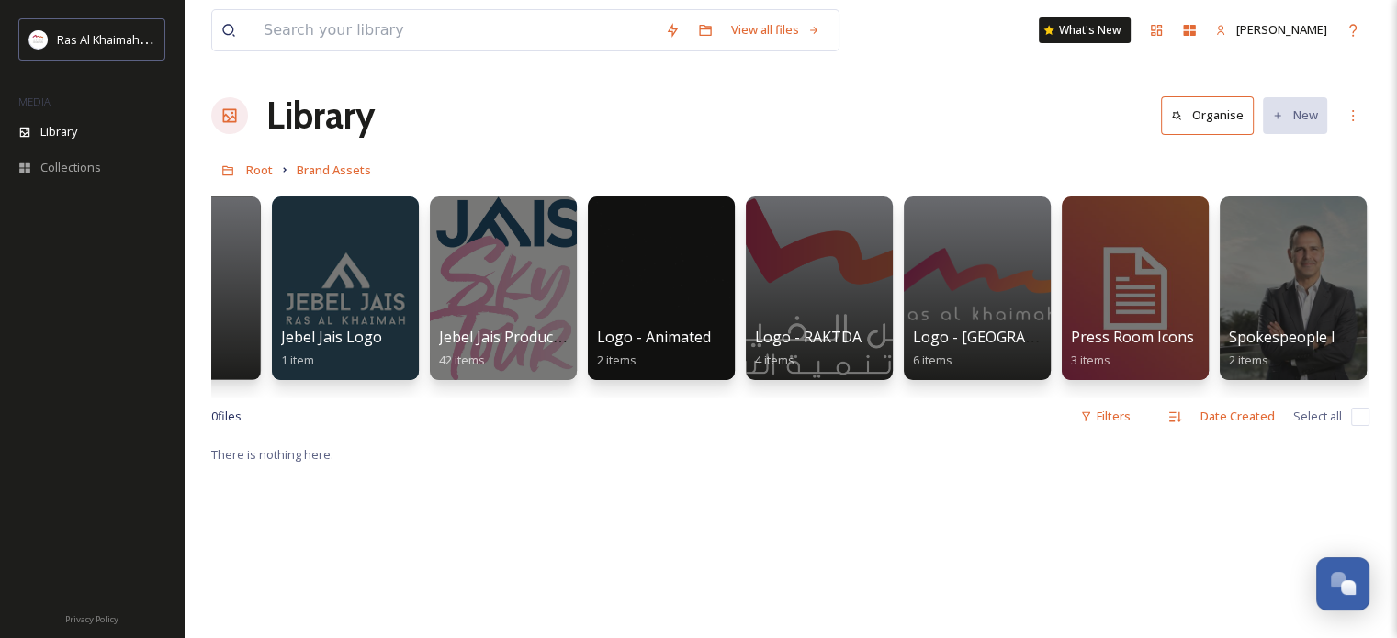
scroll to position [0, 738]
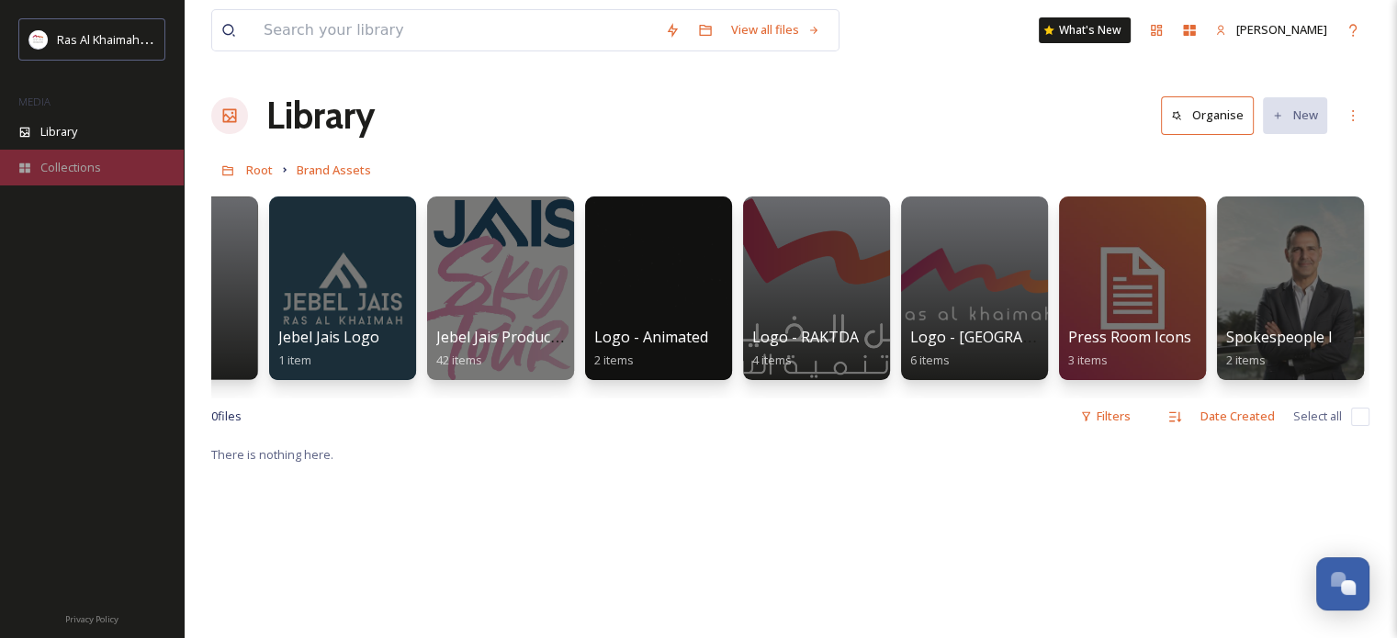
click at [66, 164] on span "Collections" at bounding box center [70, 167] width 61 height 17
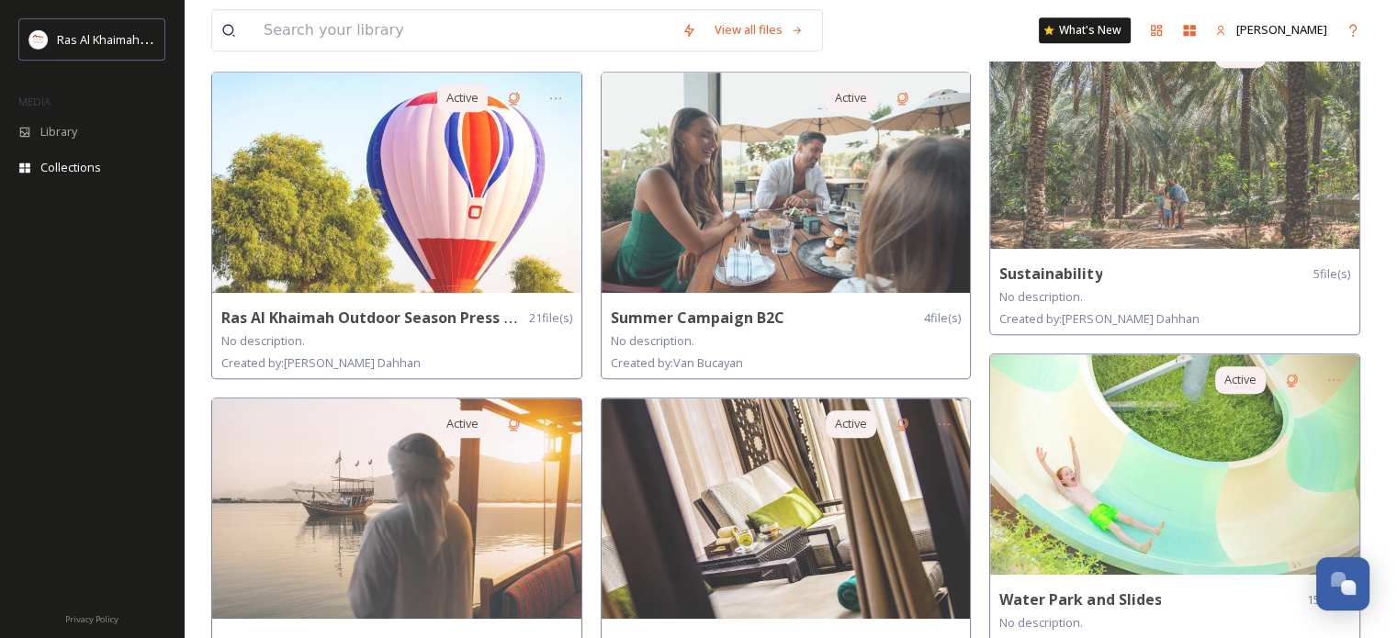
scroll to position [1286, 0]
